Goal: Information Seeking & Learning: Learn about a topic

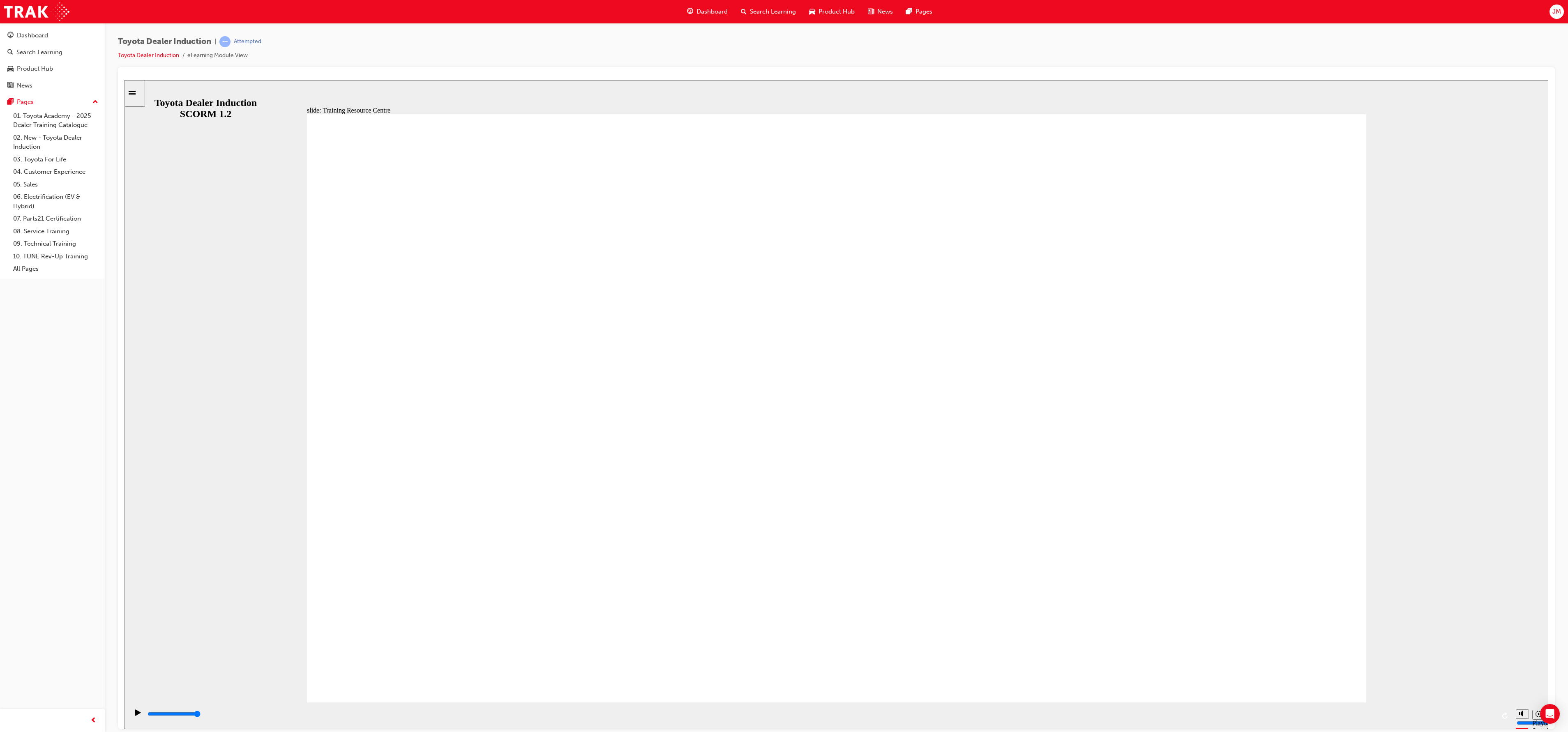
type input "1100"
radio input "true"
type input "2400"
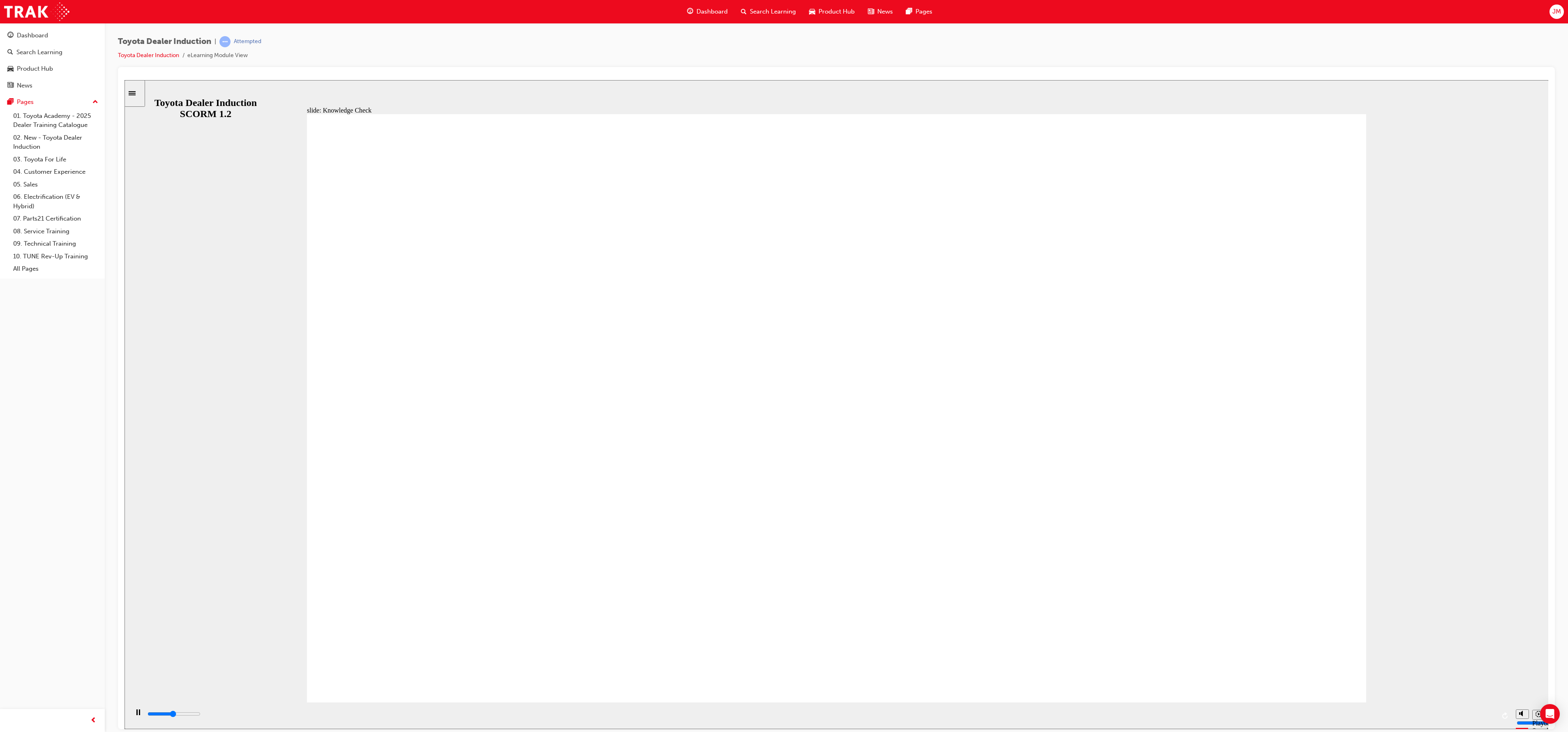
radio input "true"
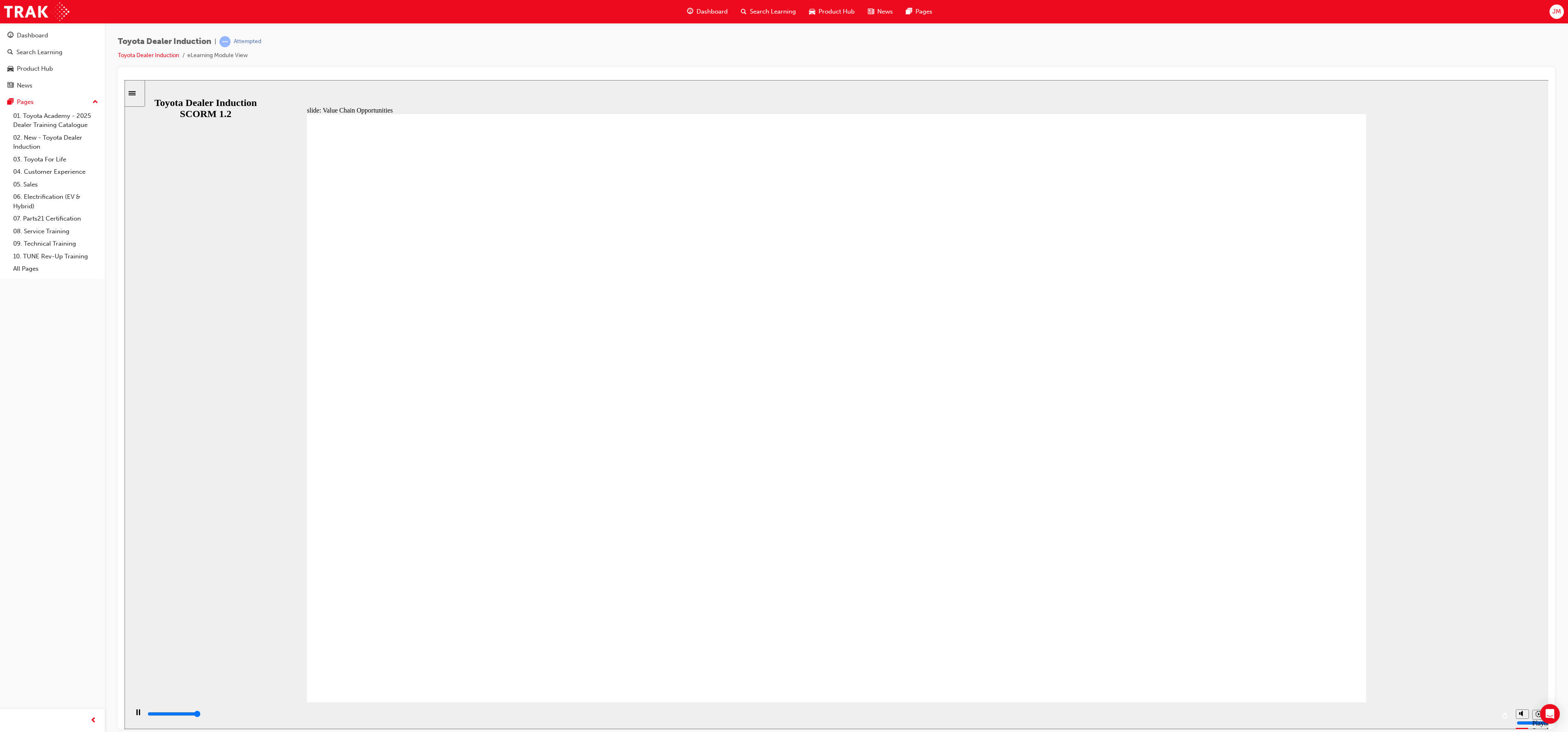
type input "11300"
type input "64"
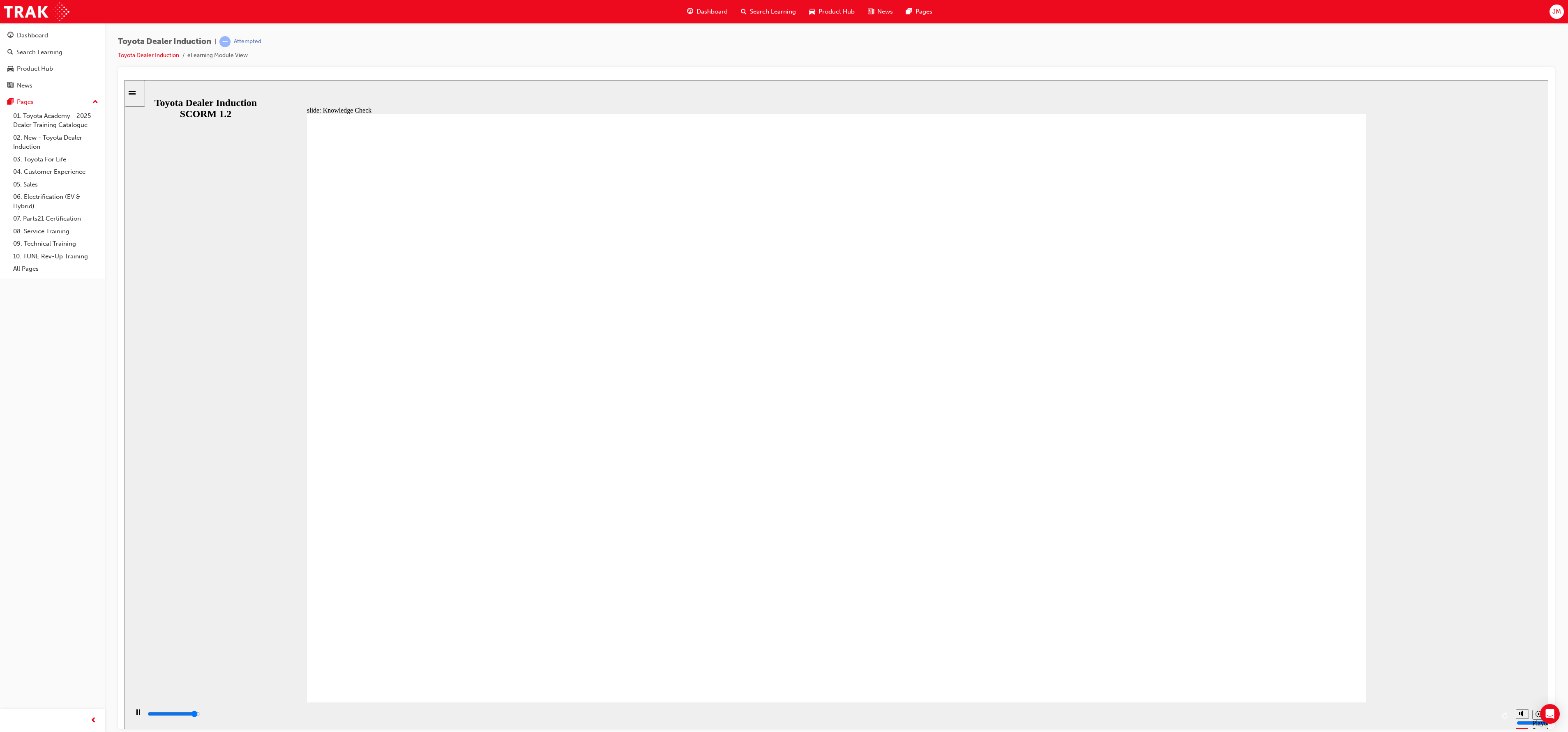
type input "4700"
radio input "true"
type input "5000"
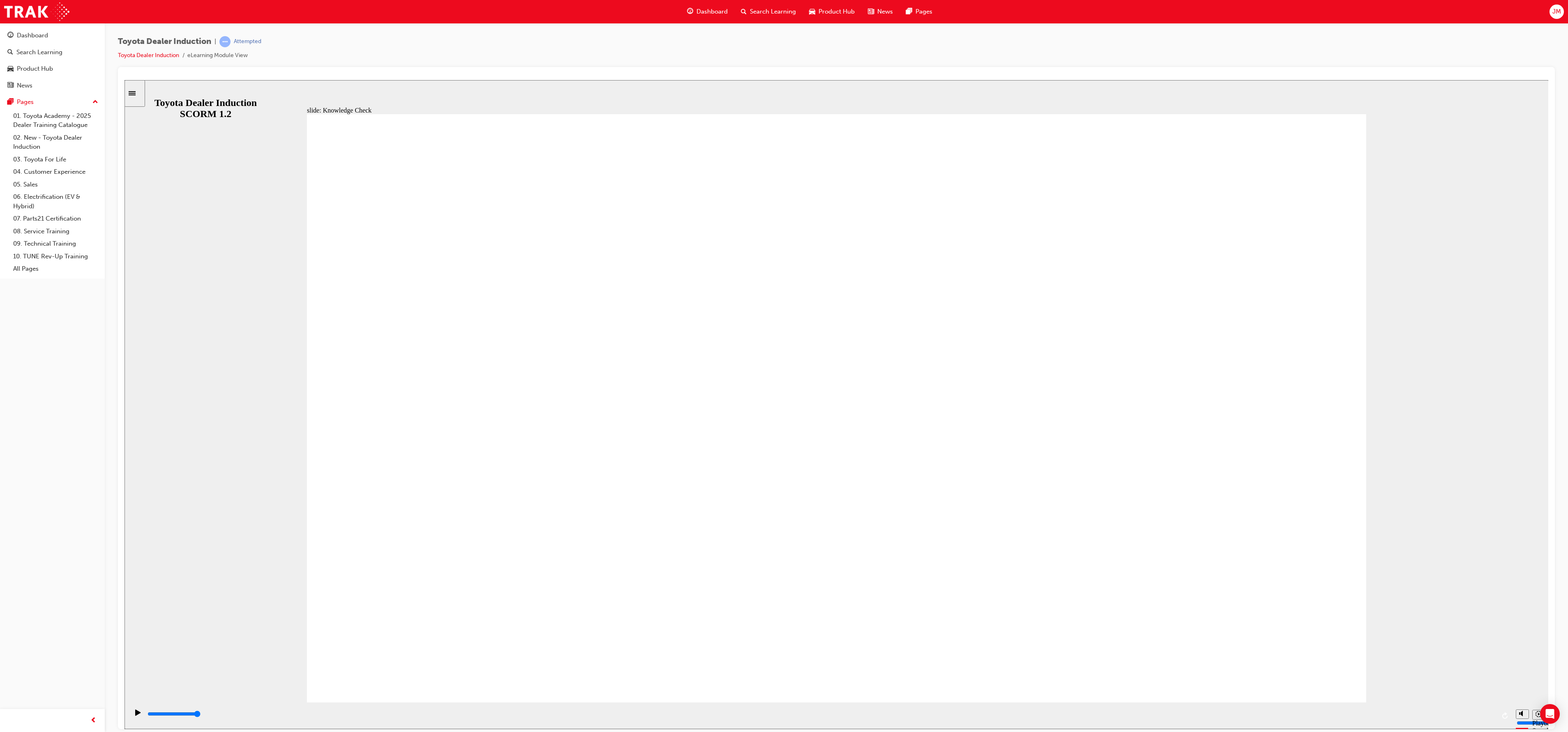
radio input "true"
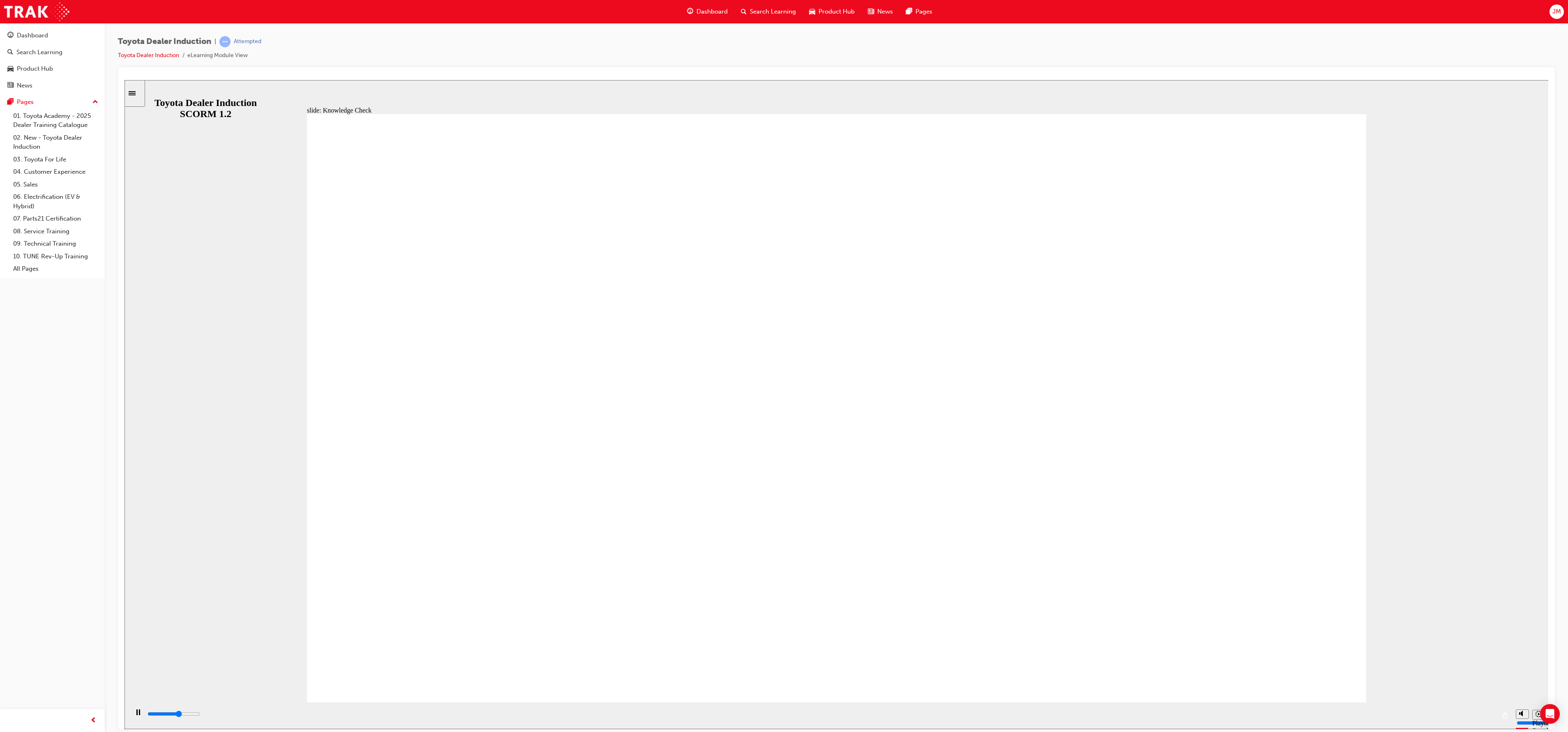
type input "3100"
type input "t"
type input "4200"
type input "to"
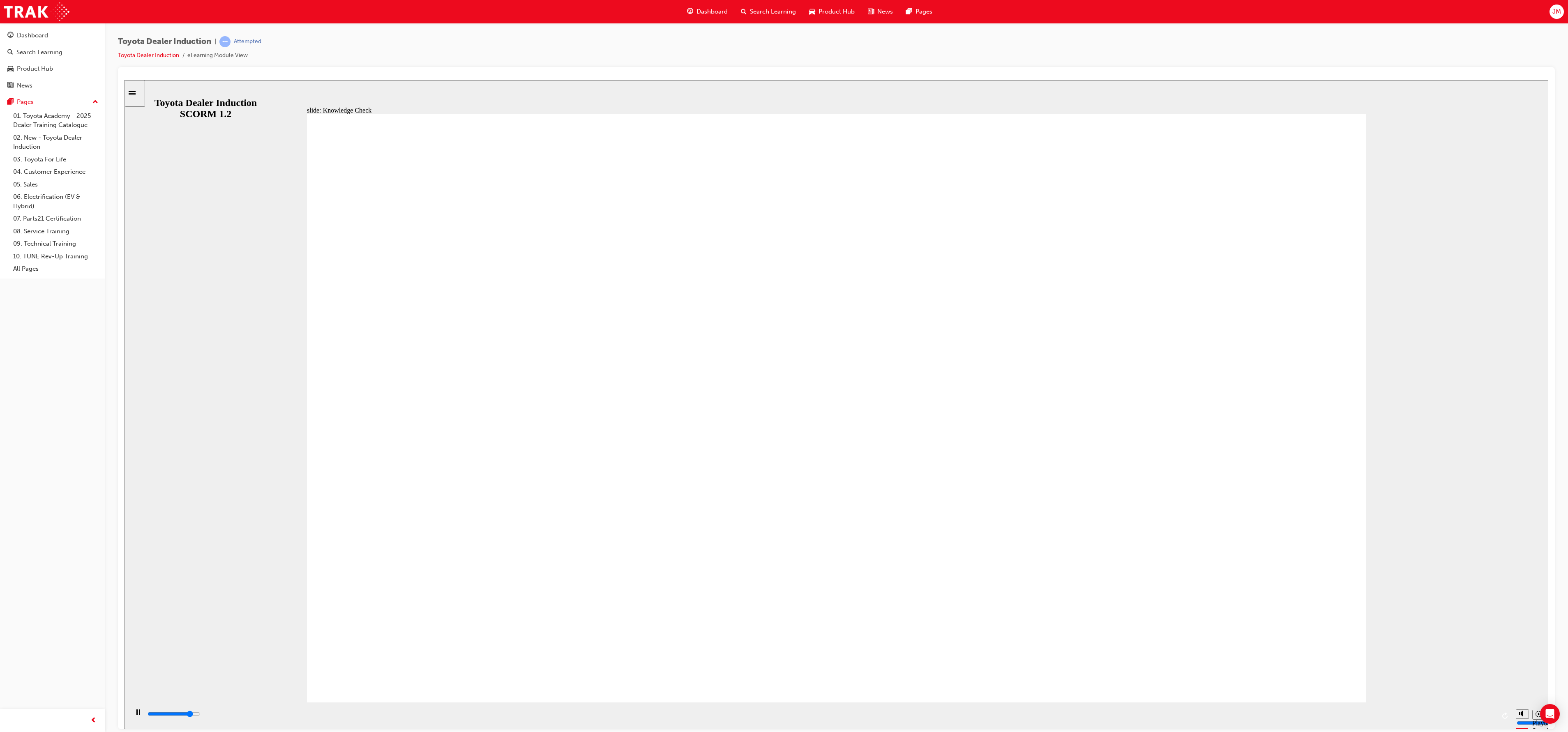
type input "to"
type input "4600"
type input "toy"
type input "4900"
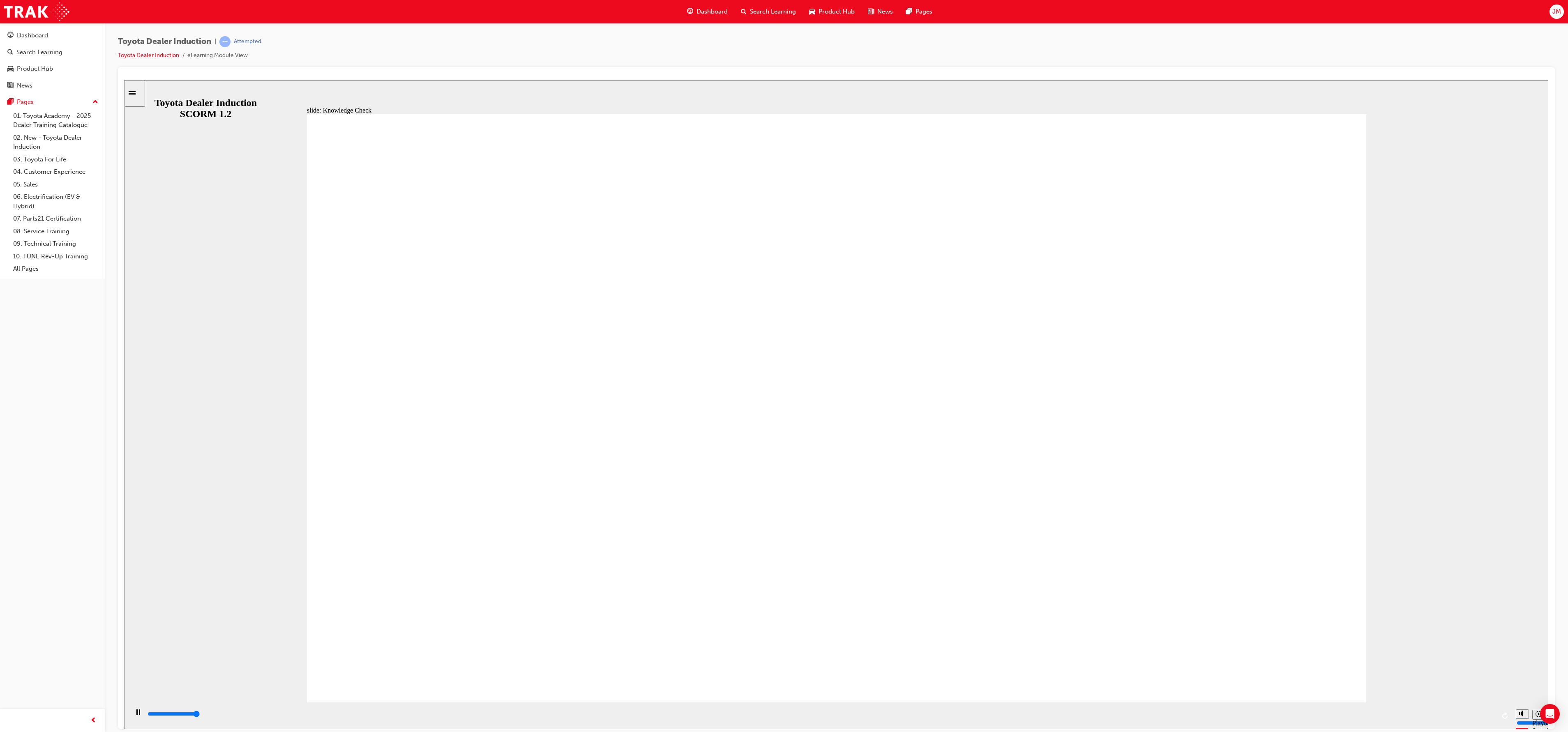
type input "toyo"
type input "5000"
type input "toyot"
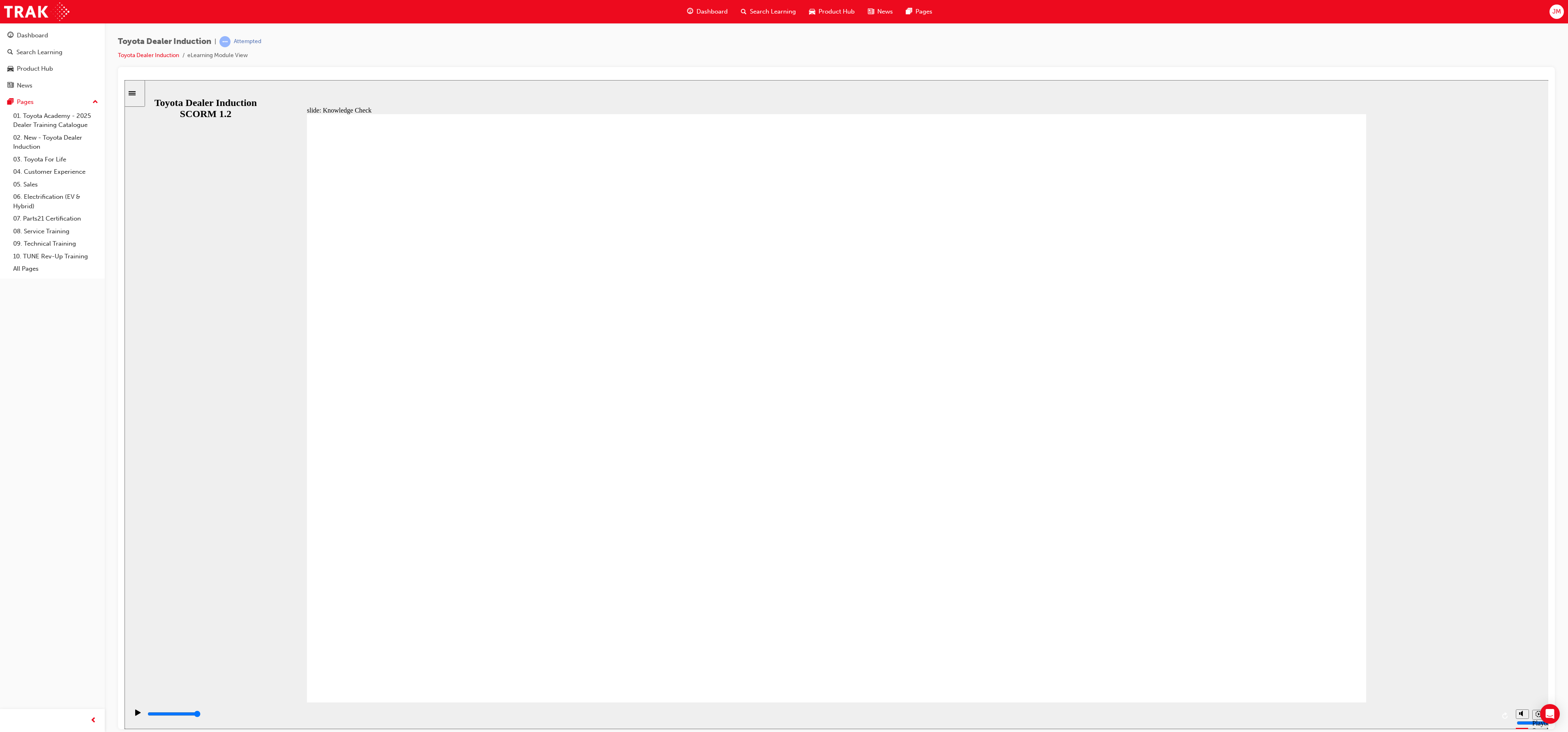
type input "toyota"
type input "toyota e"
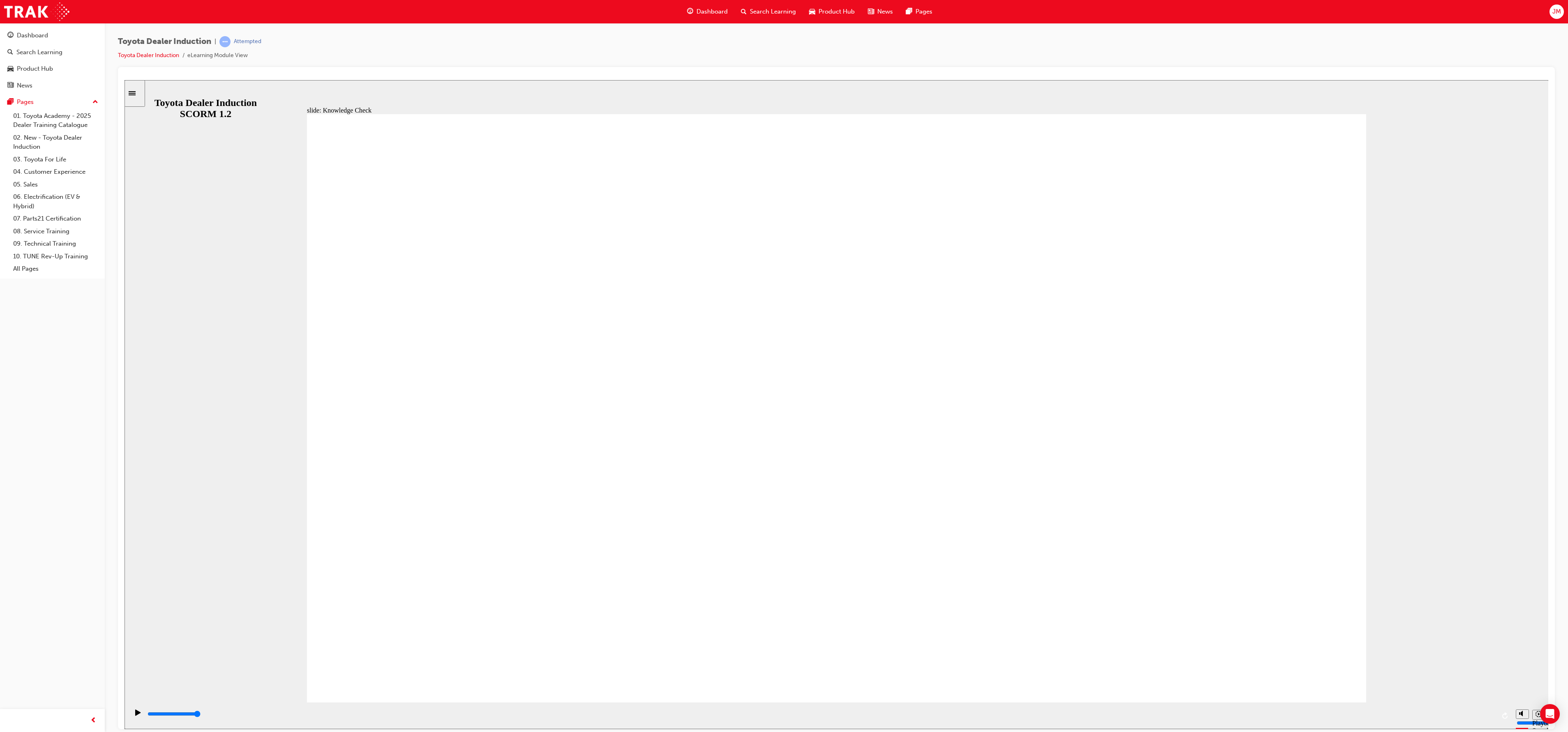
type input "toyota e"
type input "toyota en"
type input "toyota eng"
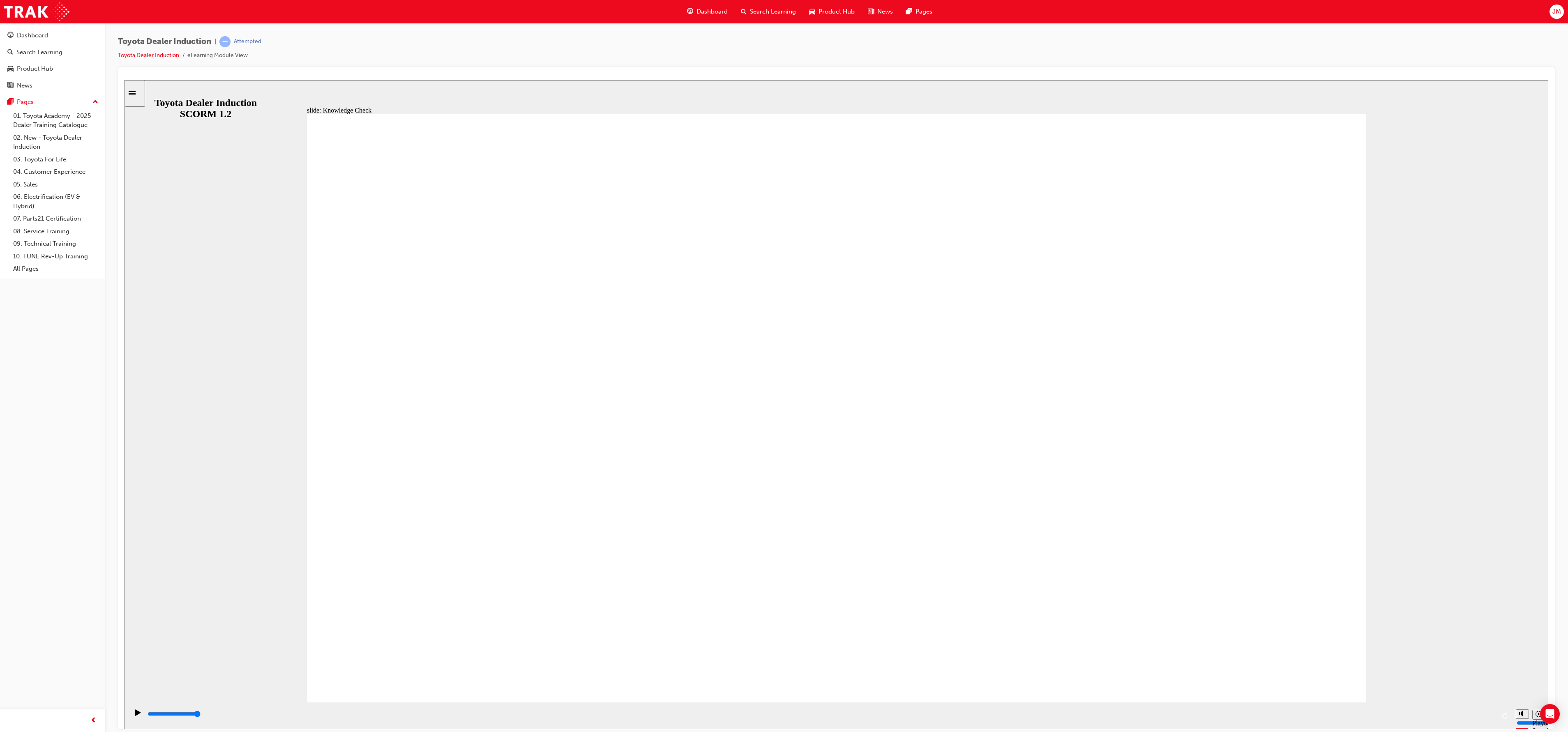
type input "toyota enga"
type input "toyota engag"
type input "toyota engage"
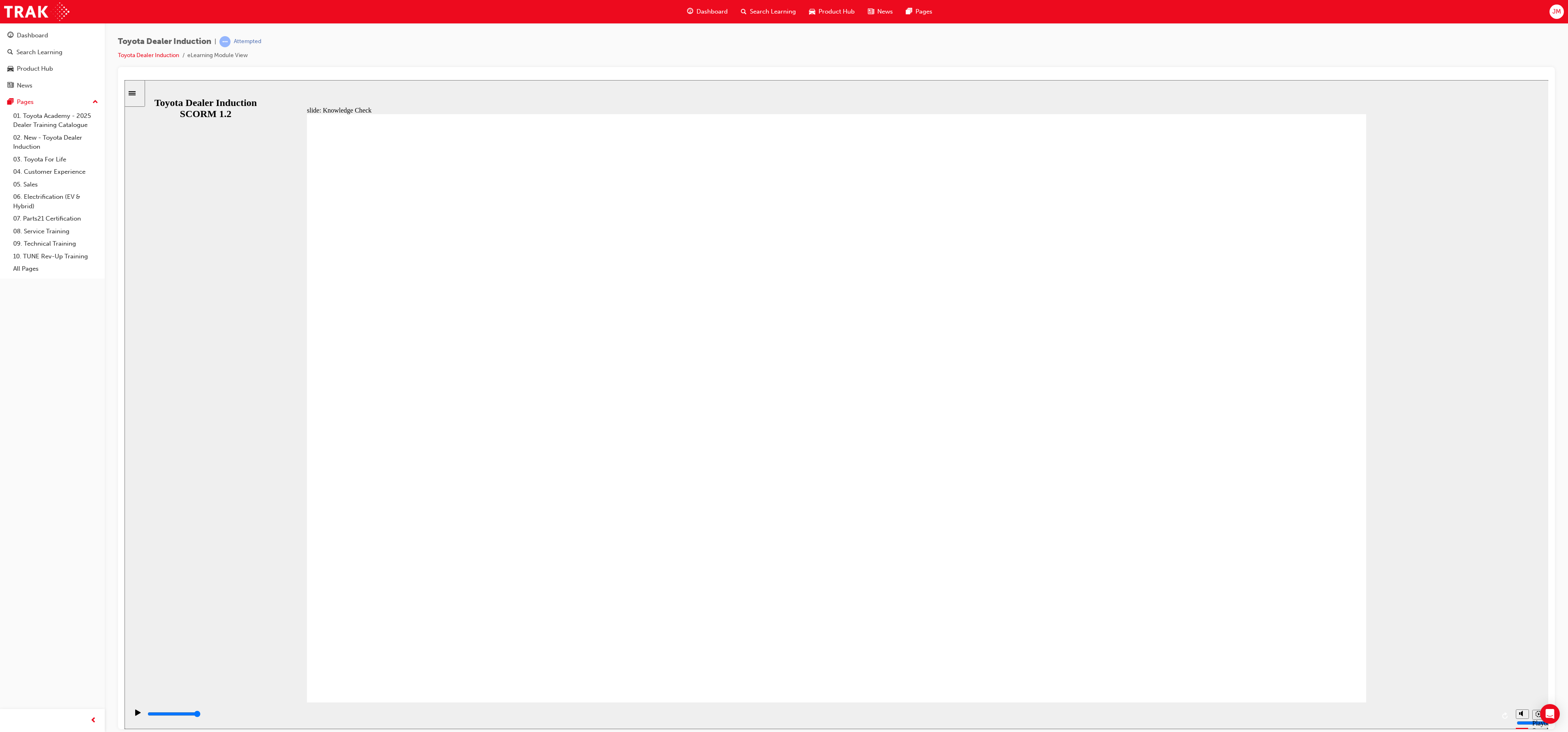
type input "toyota engage"
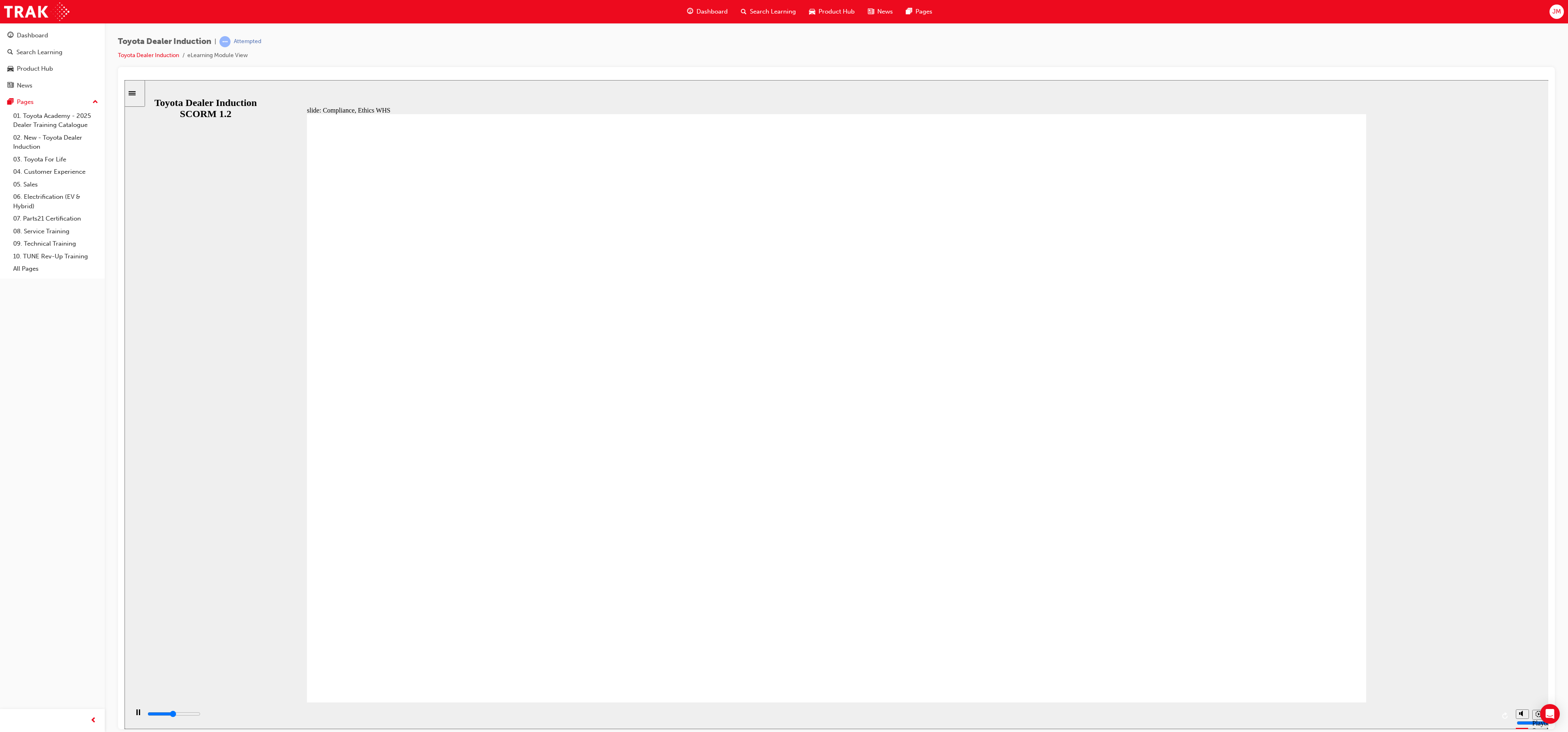
type input "5200"
checkbox input "true"
type input "8400"
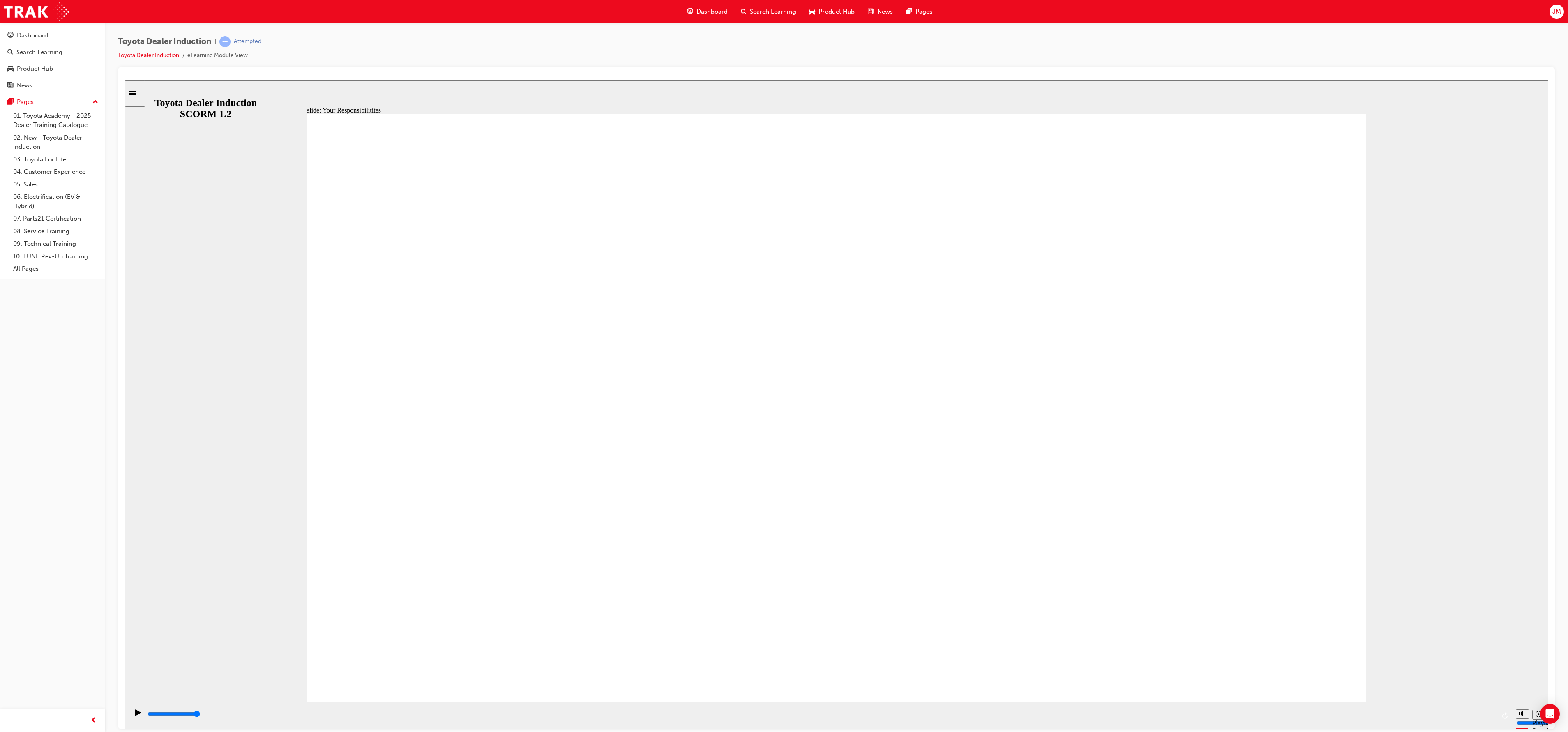
checkbox input "true"
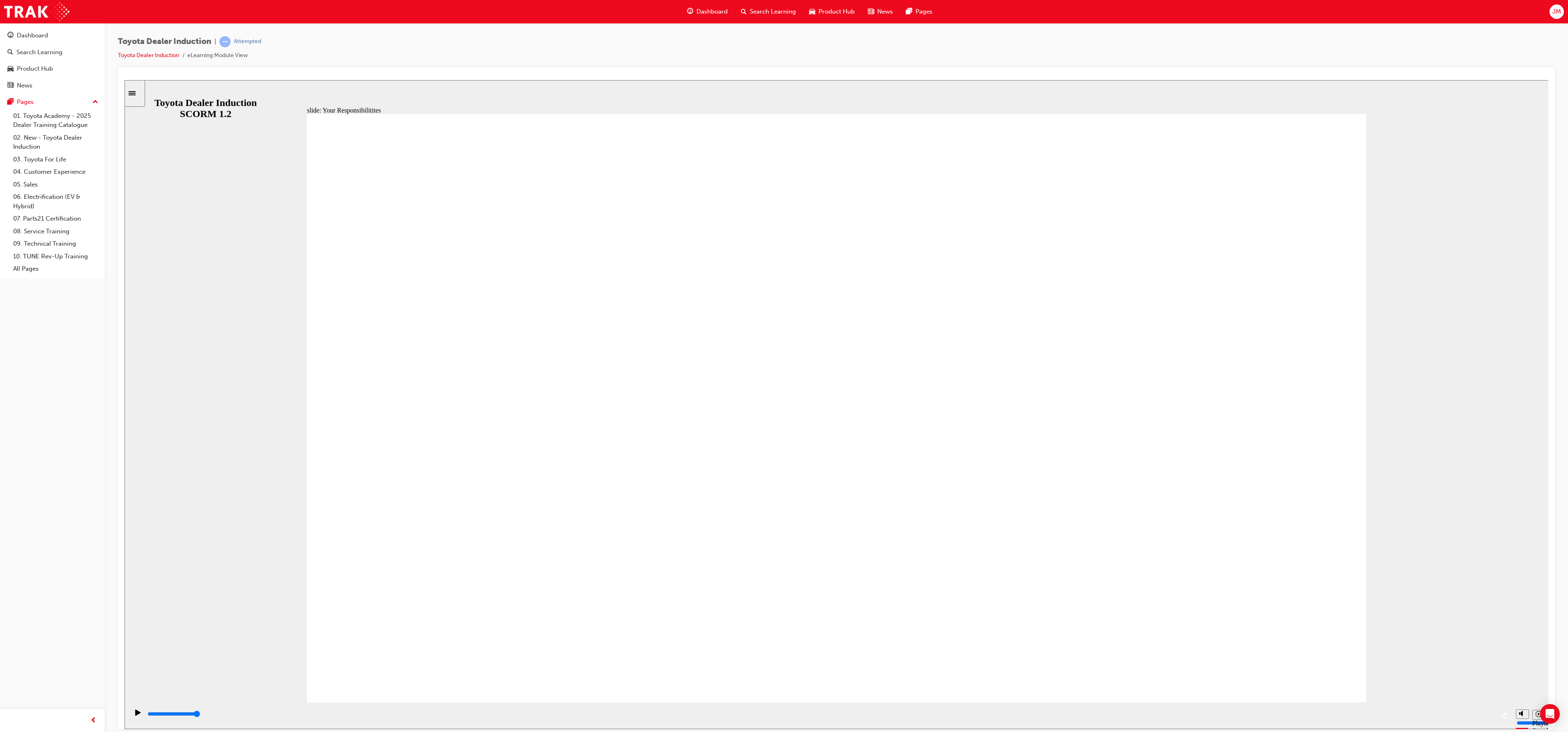
checkbox input "true"
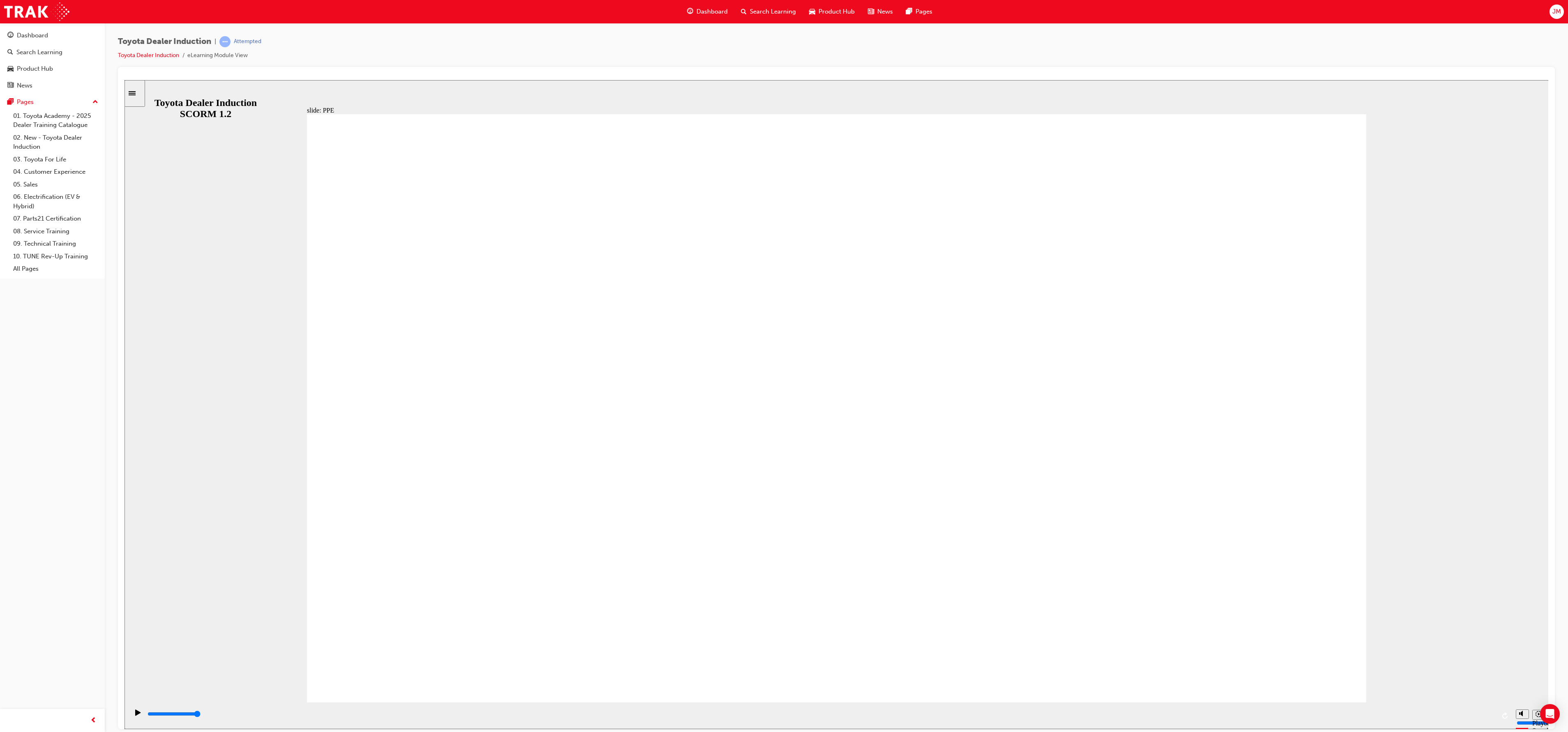
drag, startPoint x: 963, startPoint y: 607, endPoint x: 855, endPoint y: 560, distance: 117.8
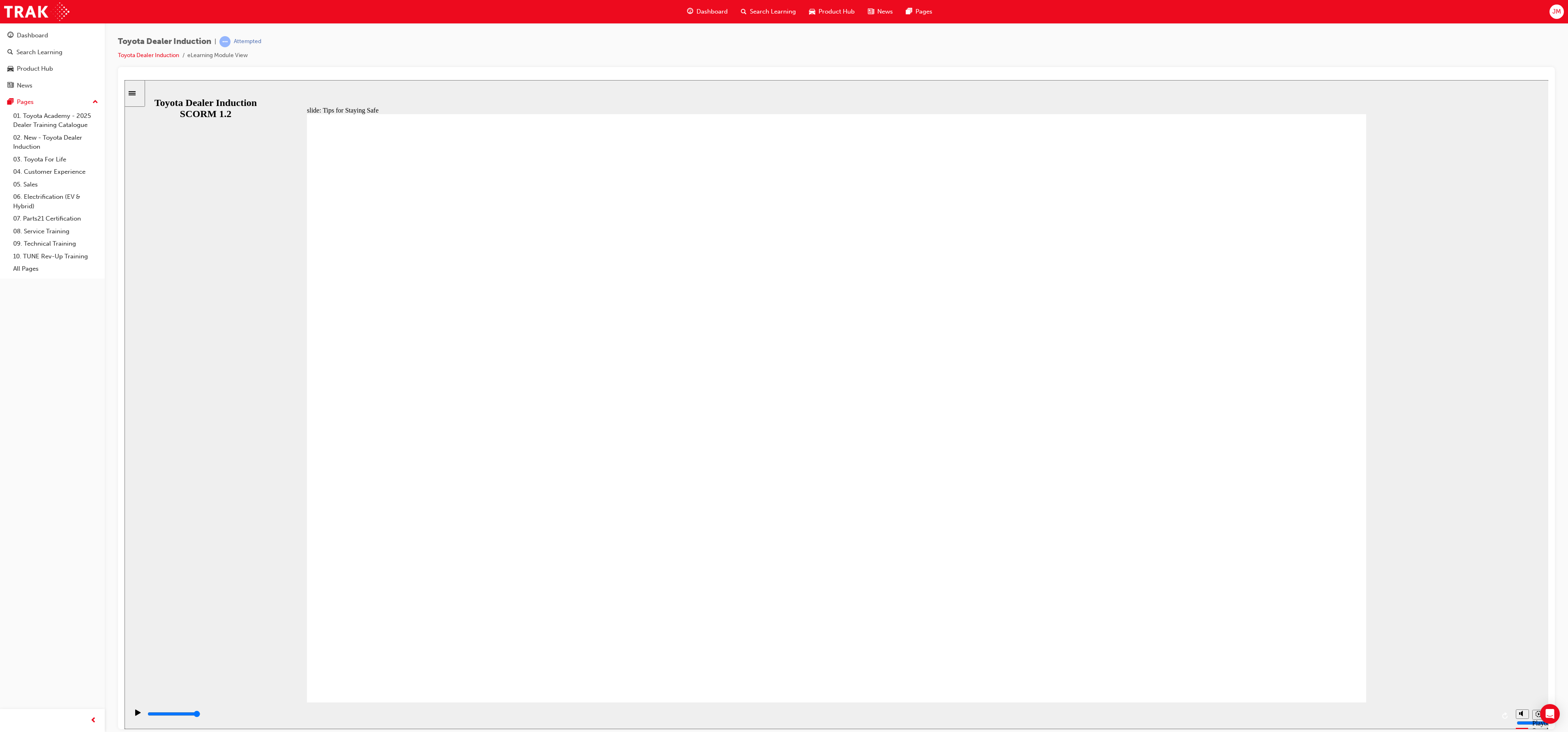
drag, startPoint x: 803, startPoint y: 590, endPoint x: 847, endPoint y: 594, distance: 44.2
type input "5000"
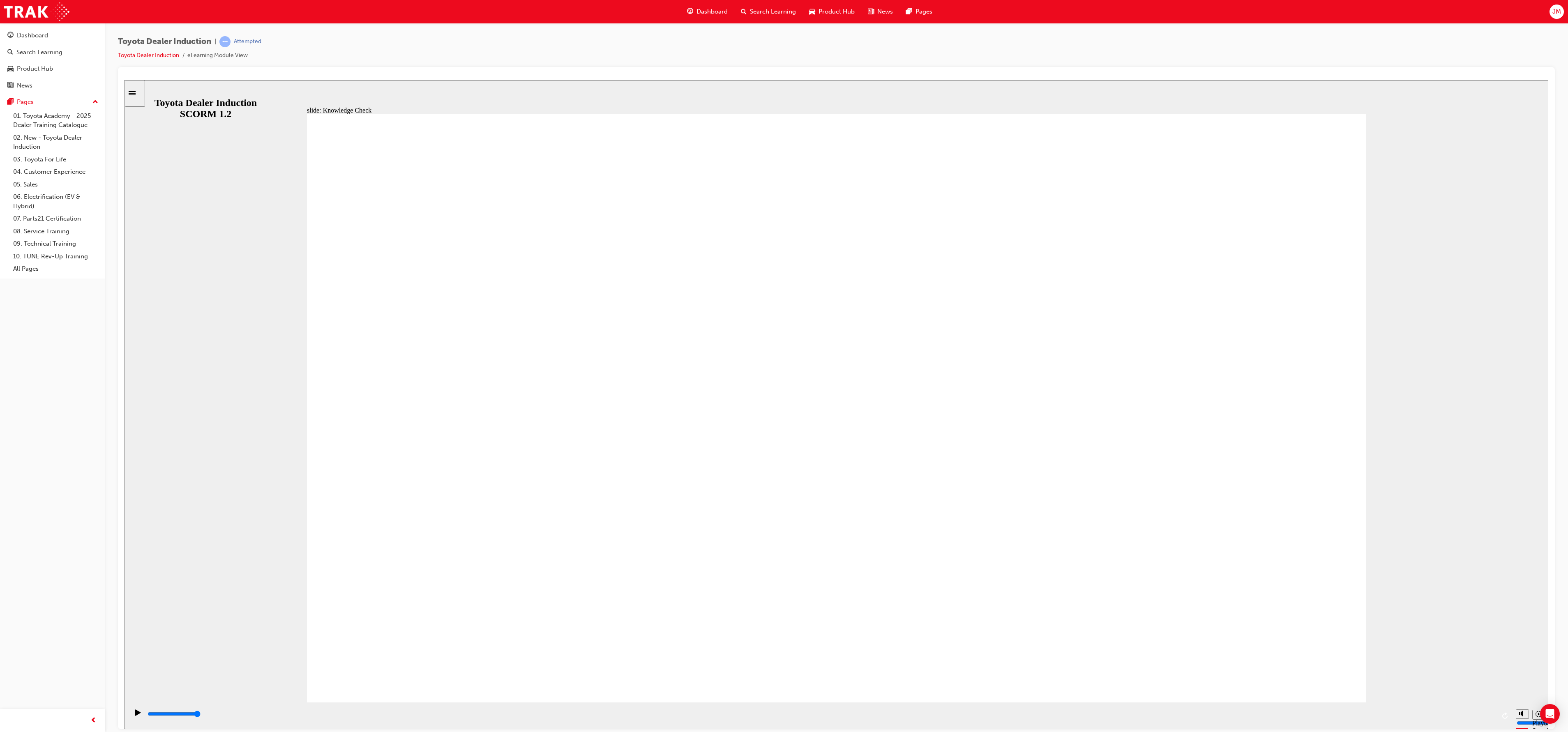
checkbox input "true"
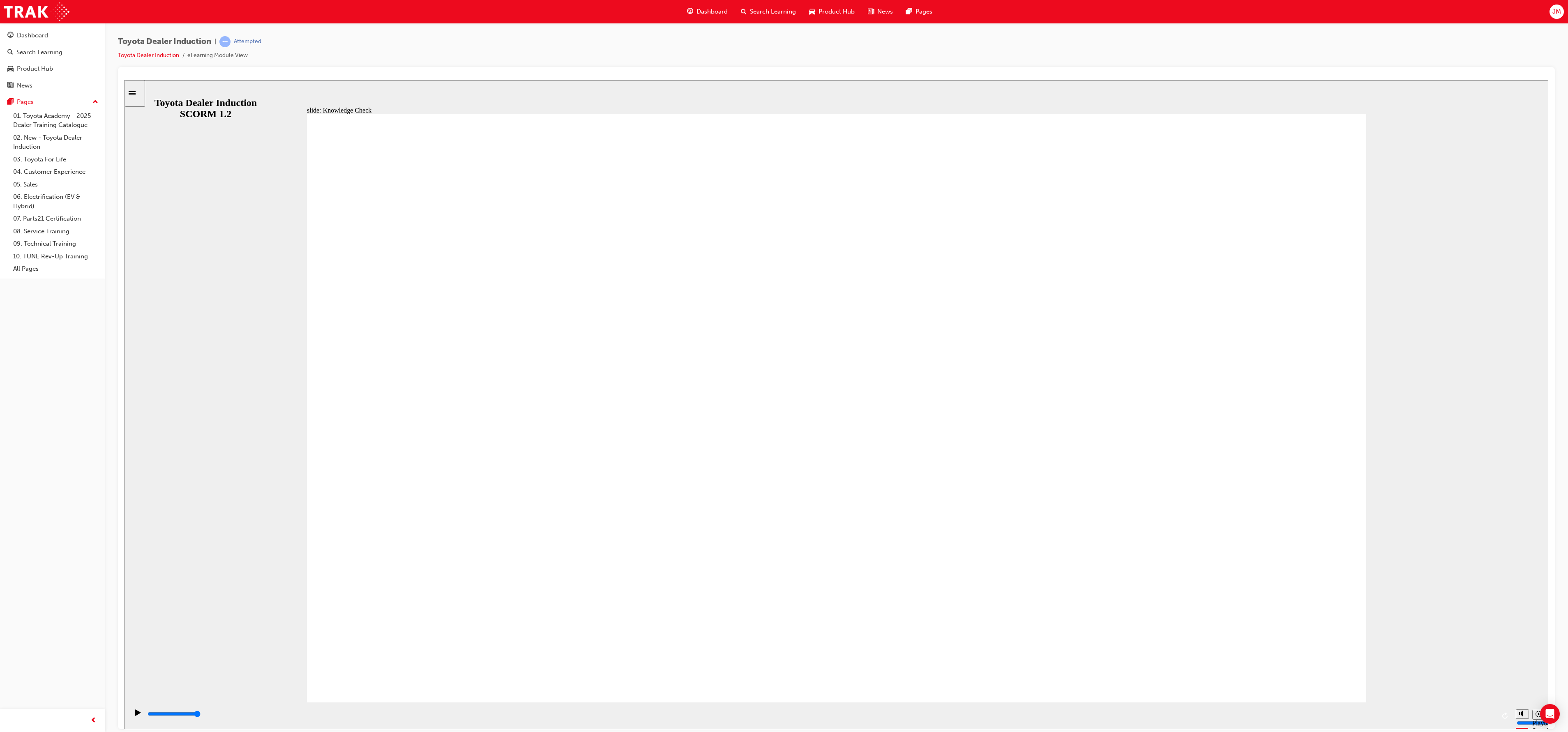
checkbox input "true"
type input "5000"
radio input "true"
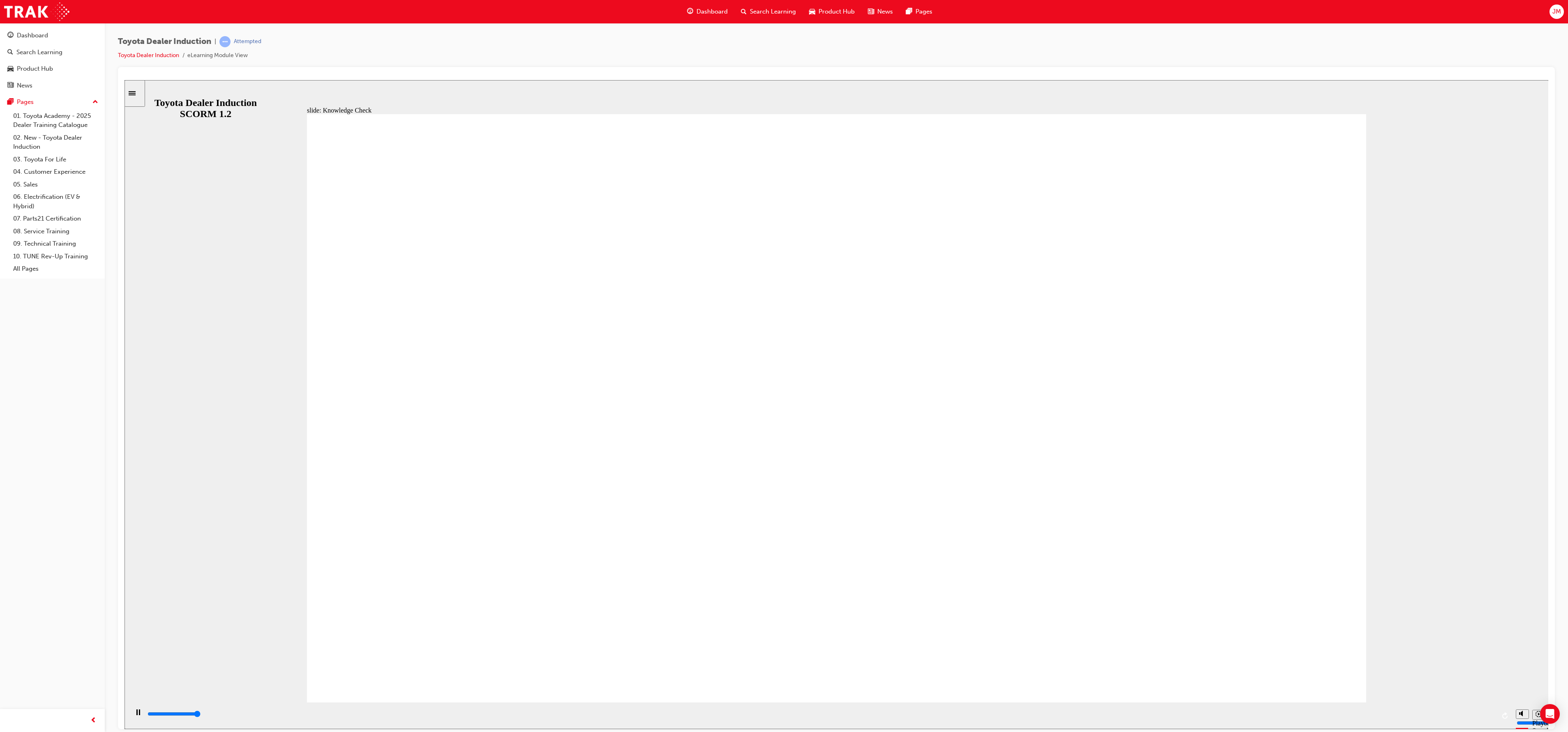
type input "5000"
checkbox input "true"
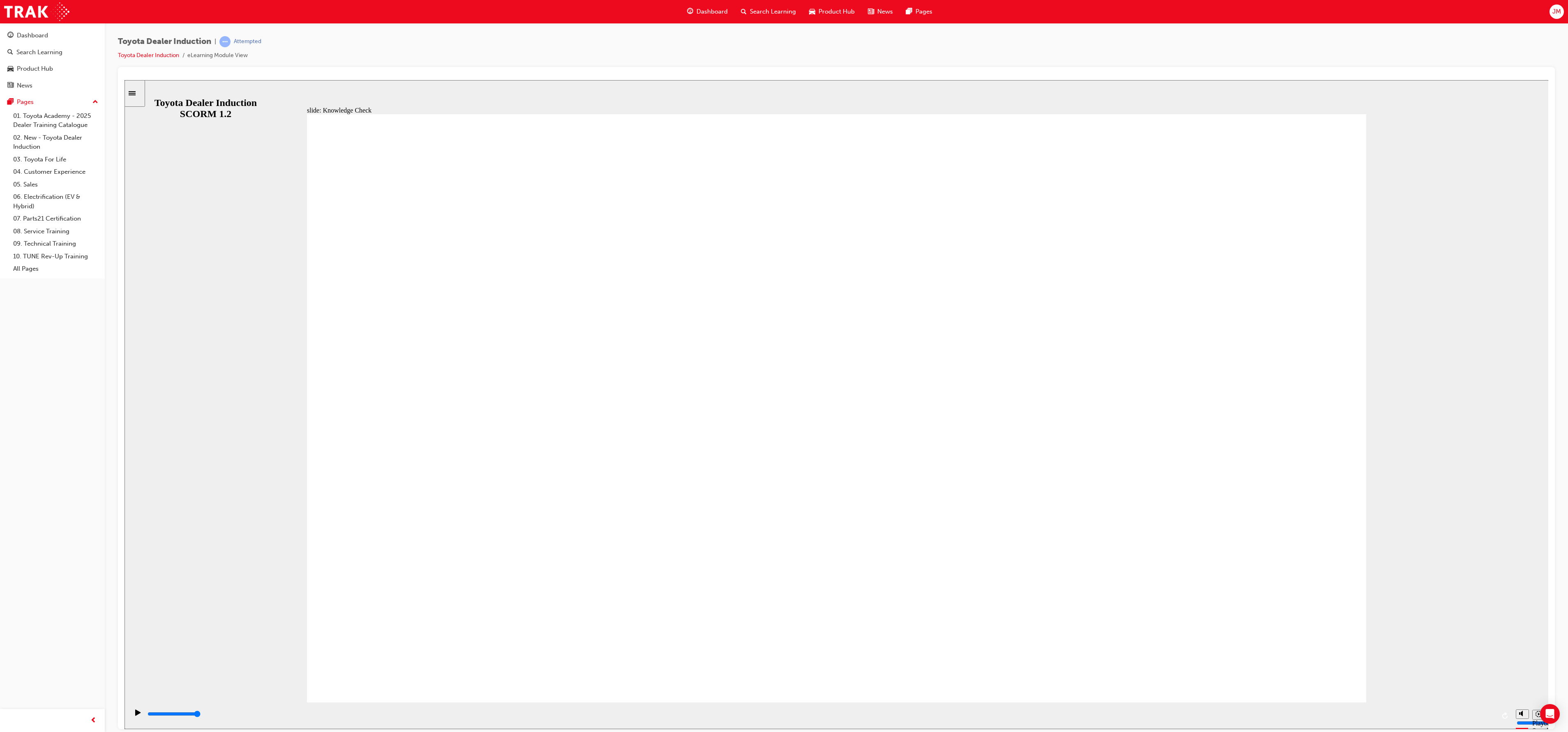
type input "5000"
checkbox input "true"
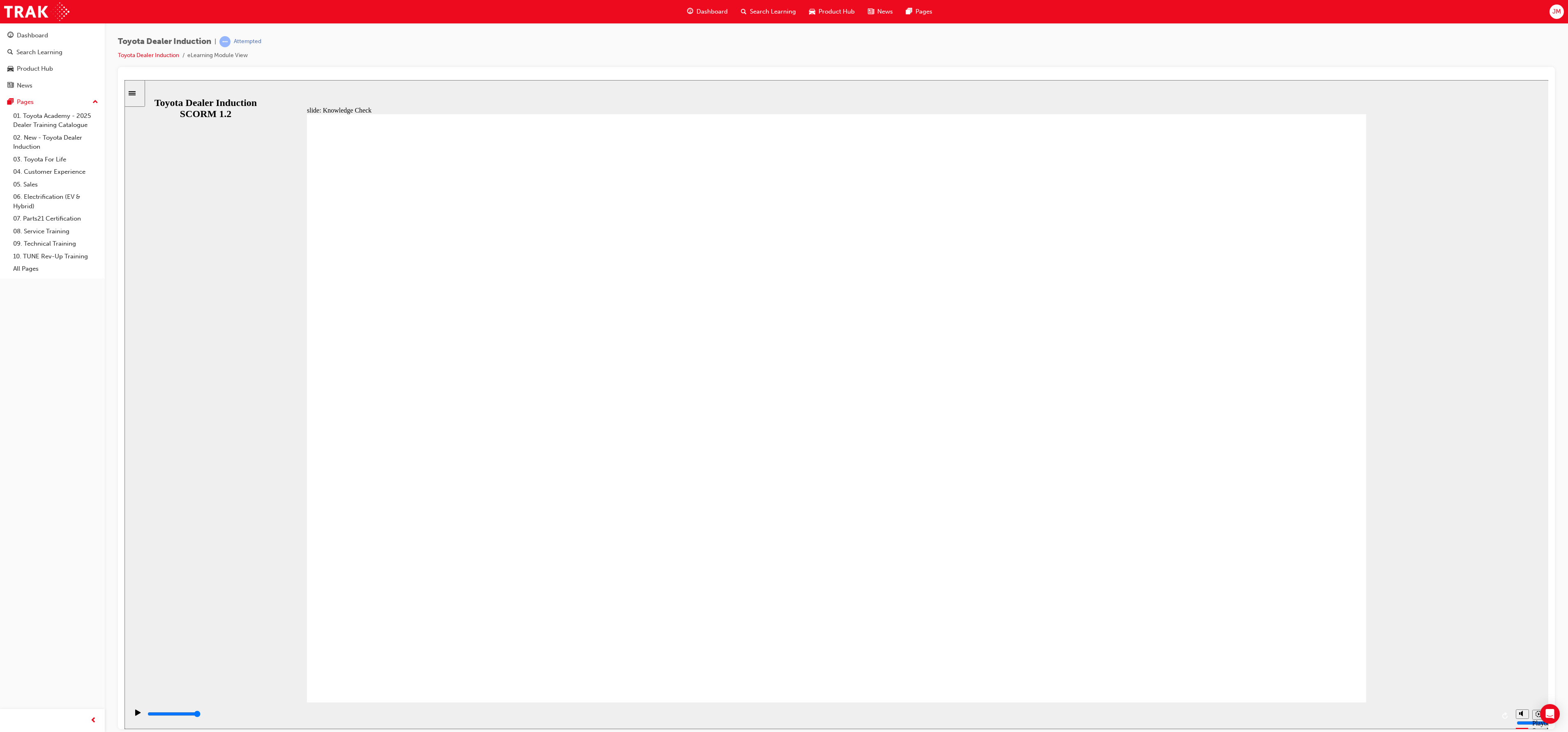
drag, startPoint x: 614, startPoint y: 483, endPoint x: 624, endPoint y: 532, distance: 50.0
checkbox input "true"
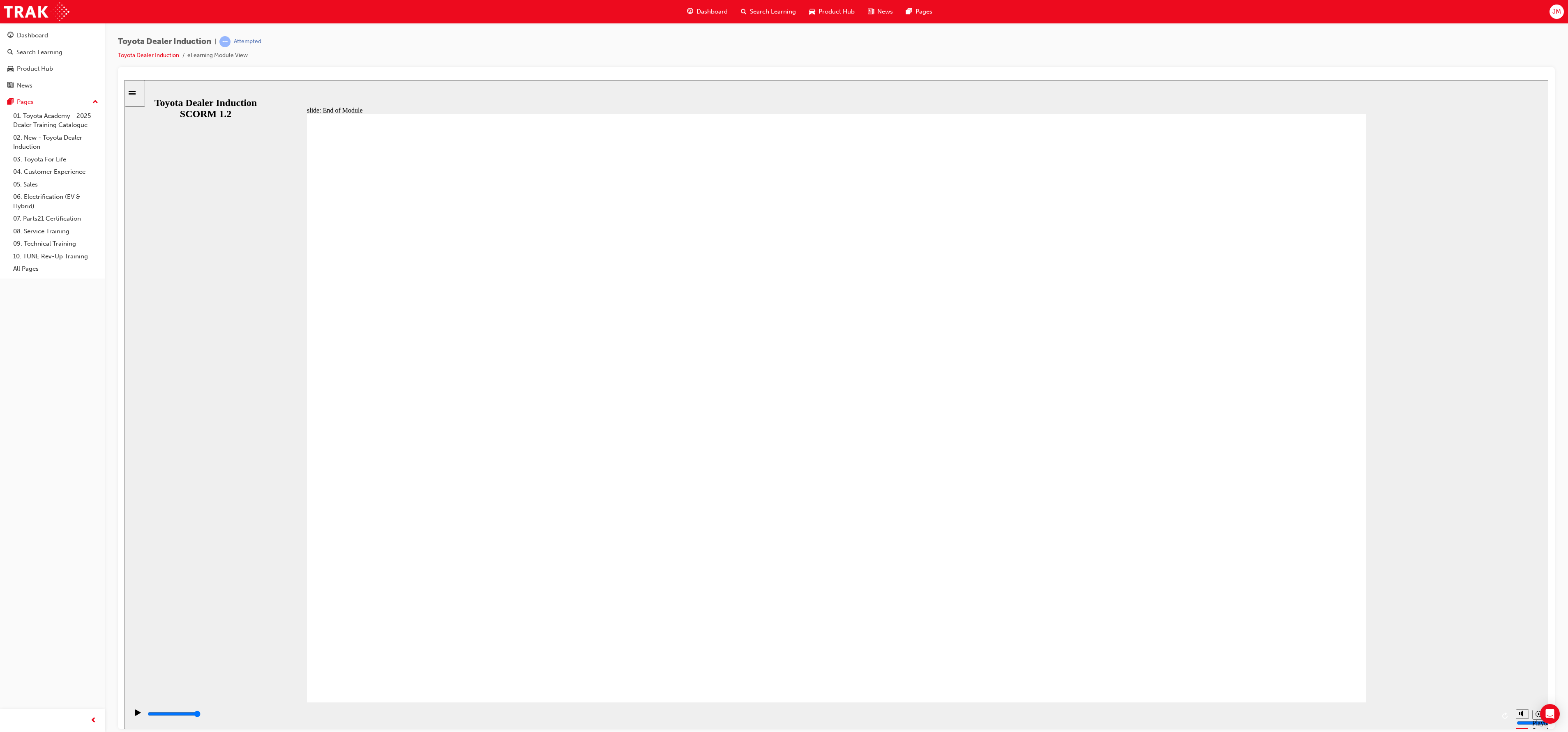
click at [1460, 717] on div "playback controls" at bounding box center [821, 714] width 1349 height 9
type input "9900"
